Goal: Task Accomplishment & Management: Manage account settings

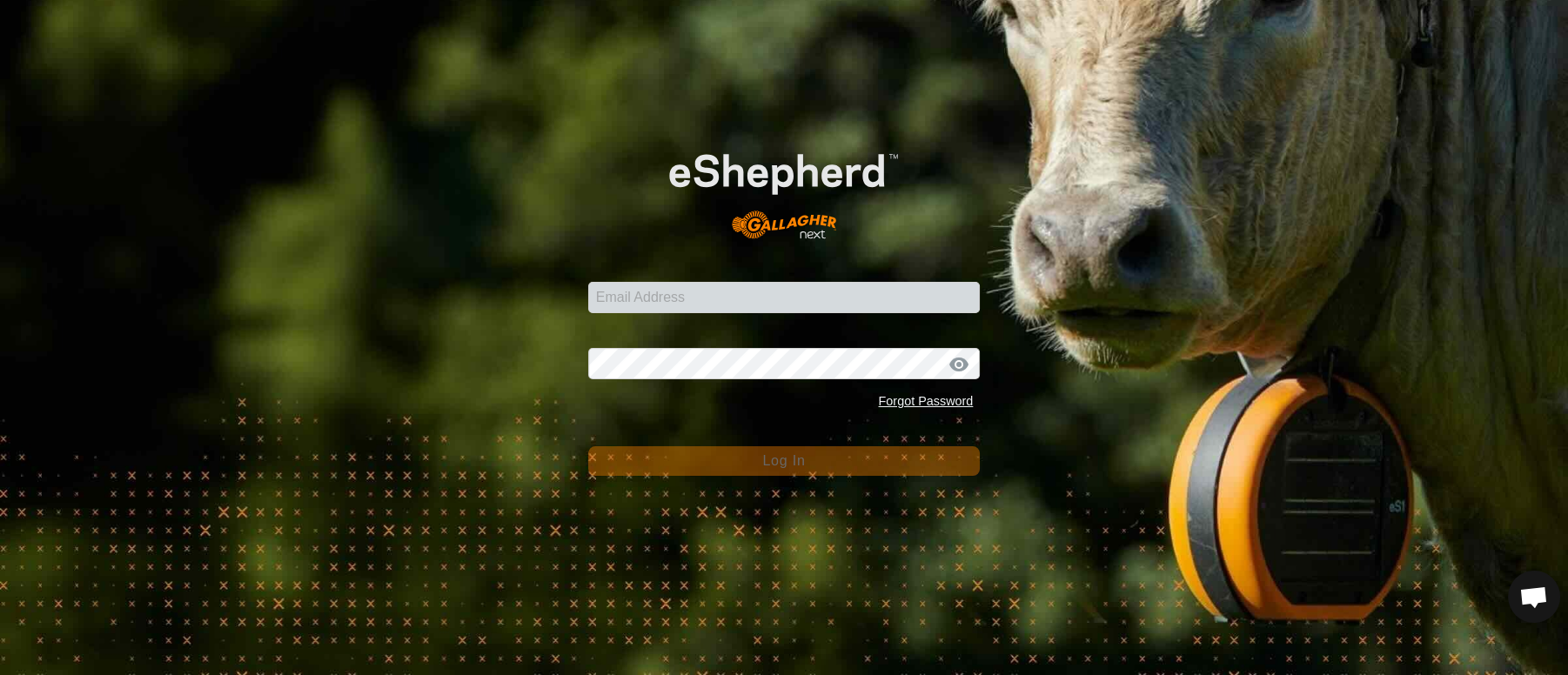
click at [655, 285] on input "Email Address" at bounding box center [784, 297] width 392 height 32
type input "[PERSON_NAME][EMAIL_ADDRESS][PERSON_NAME][DOMAIN_NAME]"
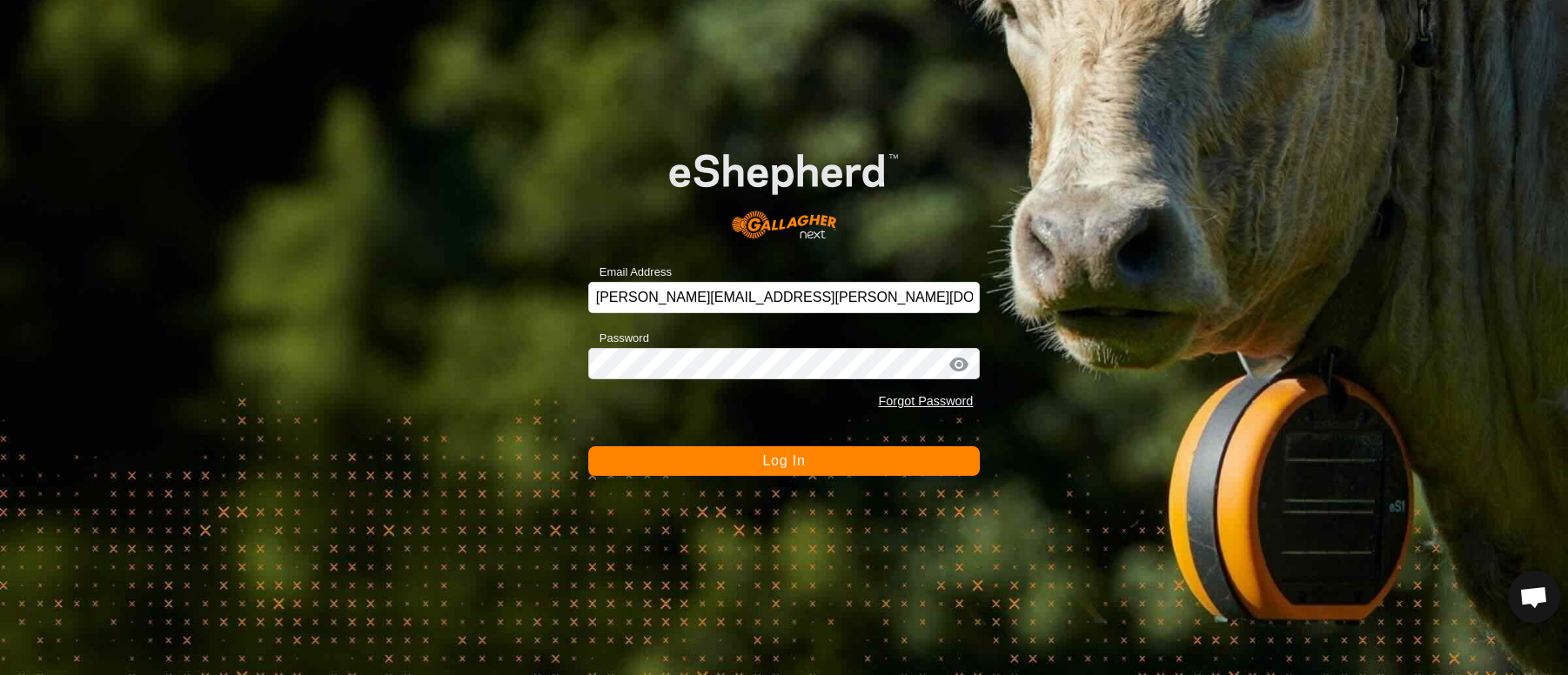
click at [961, 369] on div at bounding box center [958, 365] width 26 height 18
click at [958, 363] on div at bounding box center [958, 365] width 26 height 18
click at [806, 455] on button "Log In" at bounding box center [784, 461] width 392 height 30
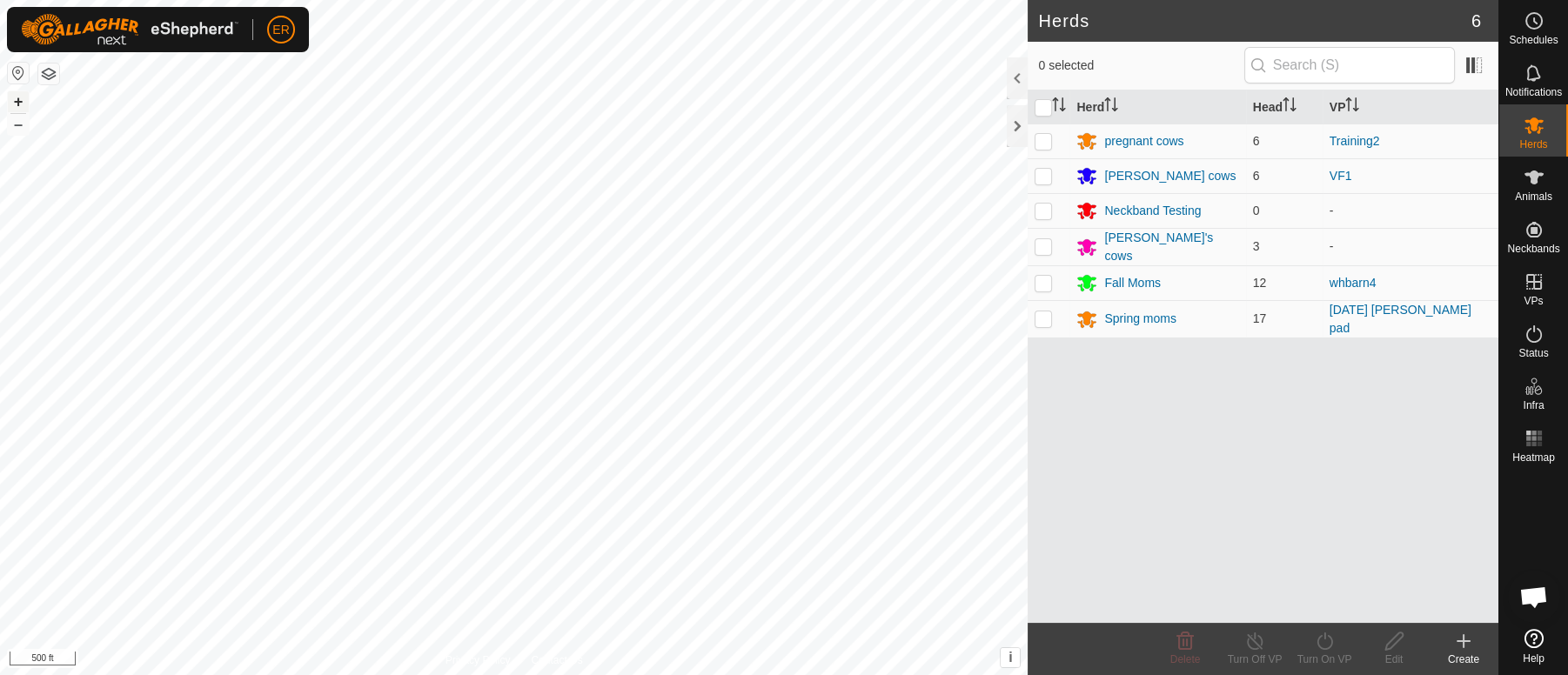
click at [15, 98] on button "+" at bounding box center [18, 102] width 21 height 21
click at [1531, 180] on icon at bounding box center [1534, 177] width 20 height 14
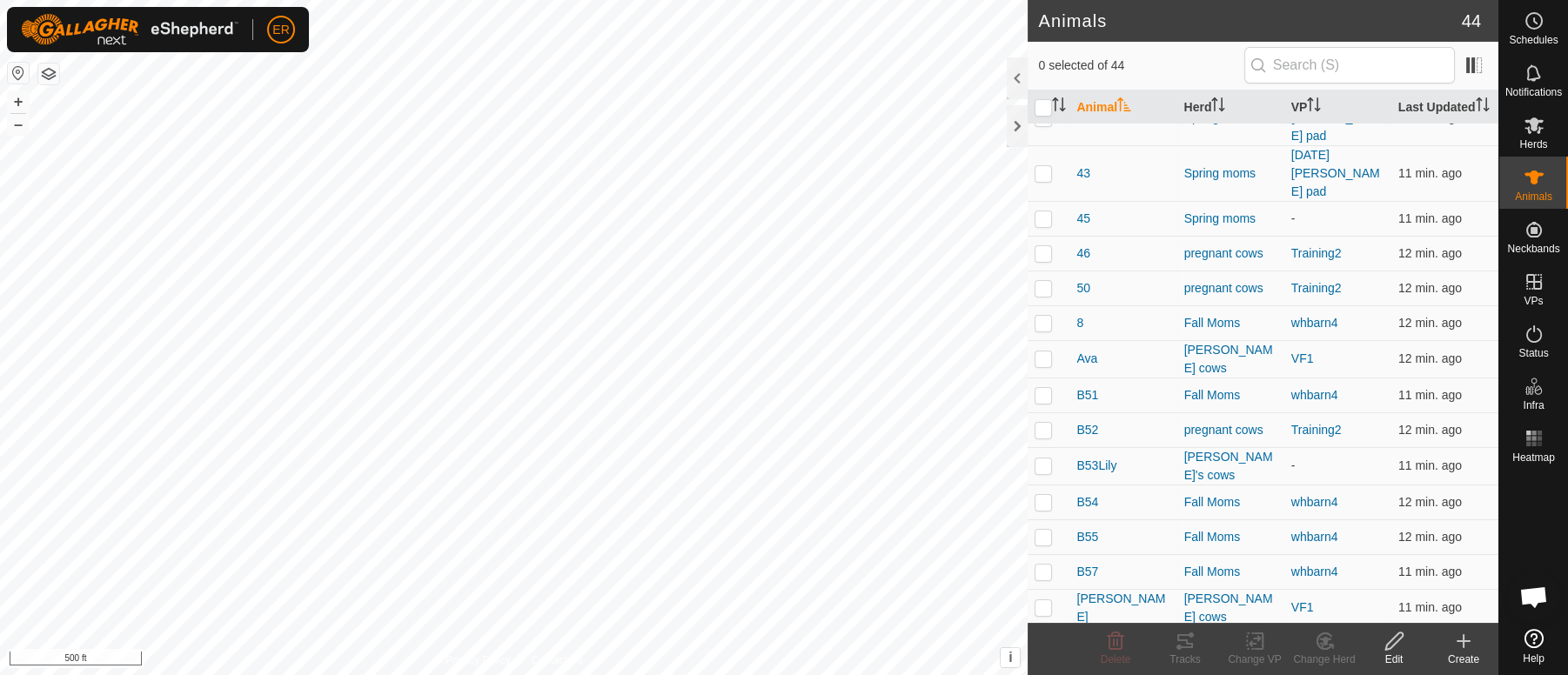
scroll to position [462, 0]
click at [21, 125] on button "–" at bounding box center [18, 124] width 21 height 21
click at [20, 103] on button "+" at bounding box center [18, 102] width 21 height 21
click at [20, 126] on button "–" at bounding box center [18, 124] width 21 height 21
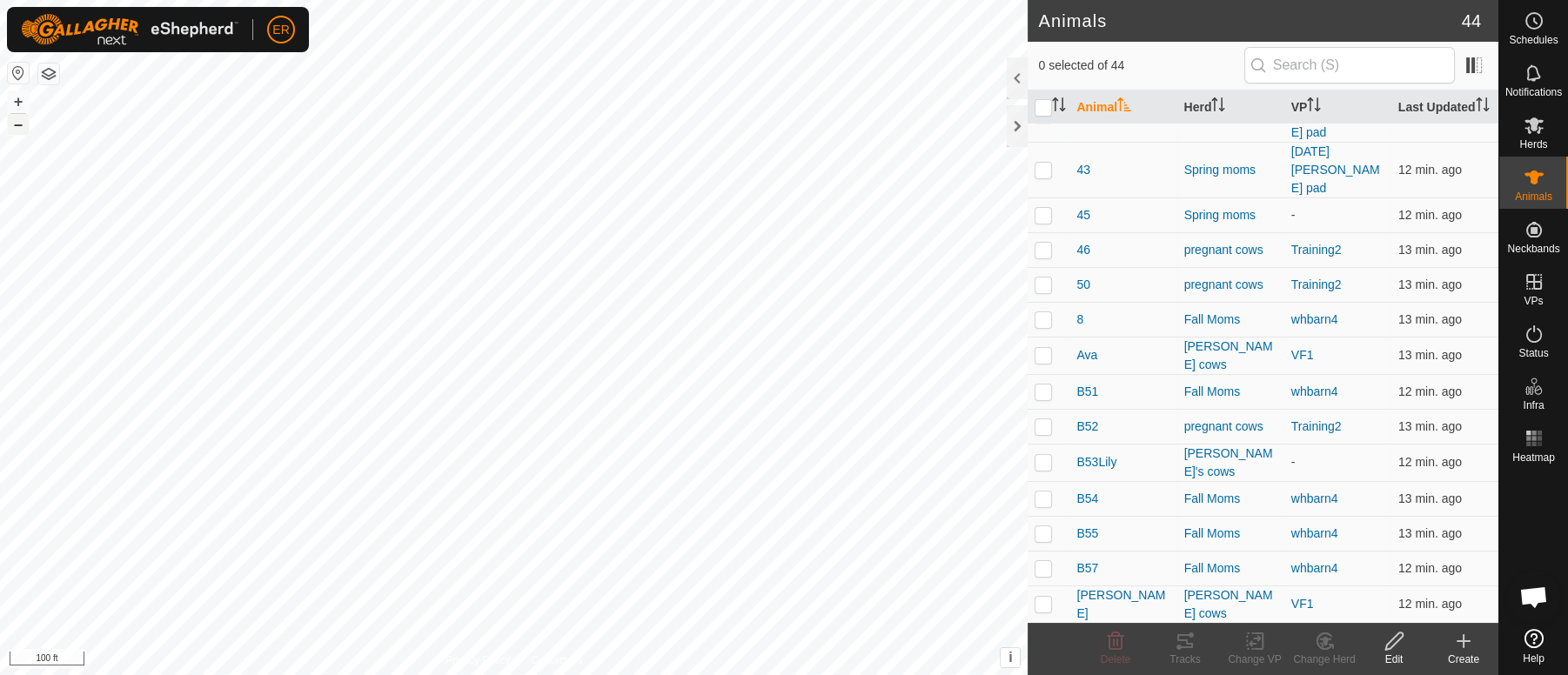
click at [20, 126] on button "–" at bounding box center [18, 124] width 21 height 21
checkbox input "false"
click at [23, 102] on button "+" at bounding box center [18, 102] width 21 height 21
click at [333, 136] on link "Logout" at bounding box center [361, 134] width 172 height 28
